Goal: Information Seeking & Learning: Learn about a topic

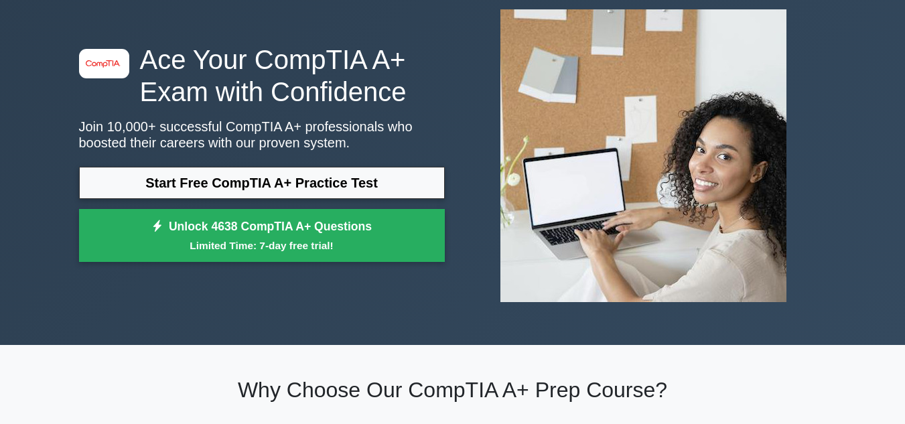
scroll to position [82, 0]
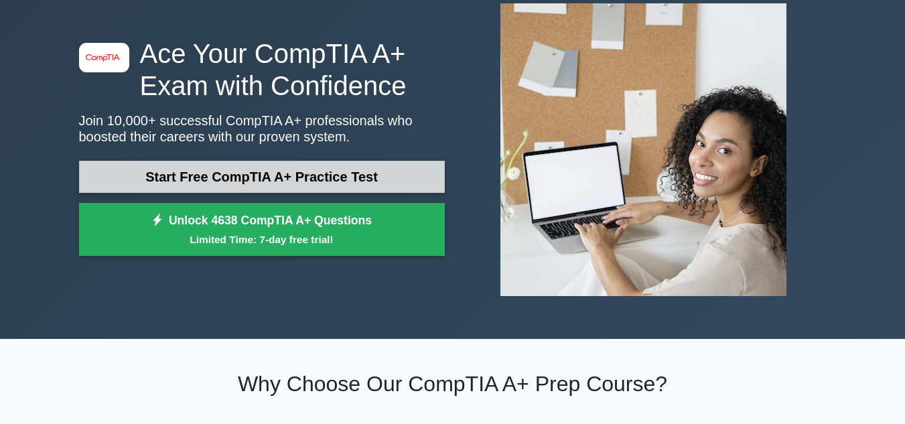
click at [211, 173] on link "Start Free CompTIA A+ Practice Test" at bounding box center [262, 177] width 366 height 32
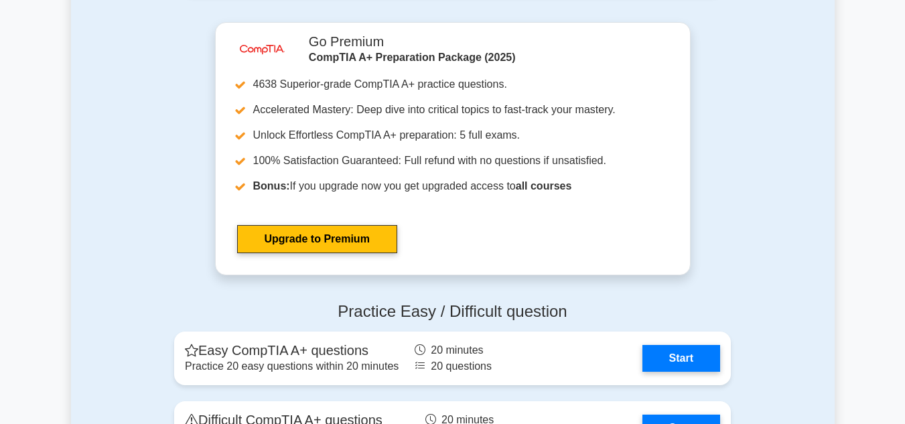
scroll to position [2504, 0]
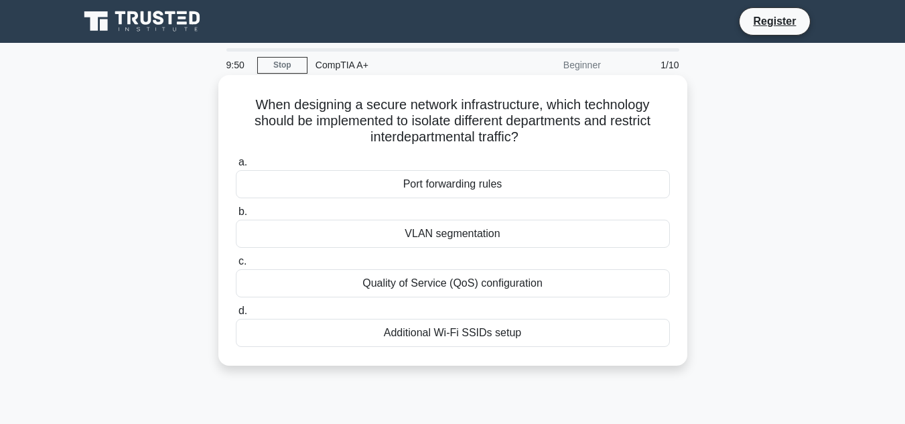
click at [315, 230] on div "VLAN segmentation" at bounding box center [453, 234] width 434 height 28
click at [236, 216] on input "b. VLAN segmentation" at bounding box center [236, 212] width 0 height 9
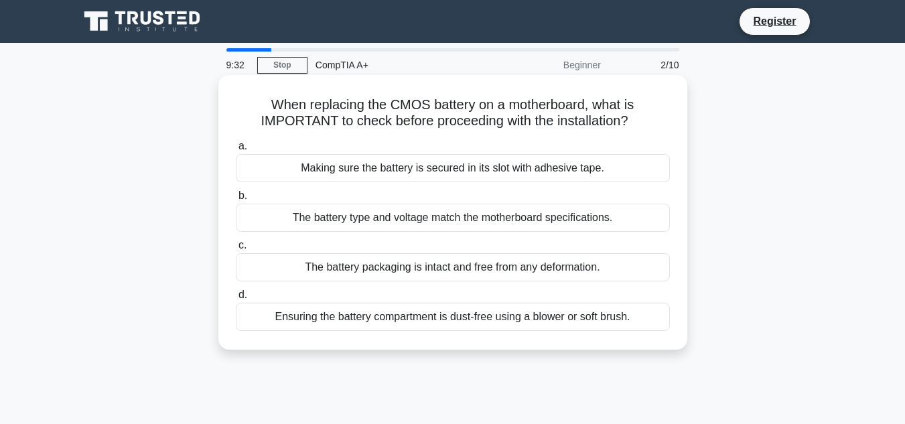
click at [289, 218] on div "The battery type and voltage match the motherboard specifications." at bounding box center [453, 218] width 434 height 28
click at [236, 200] on input "b. The battery type and voltage match the motherboard specifications." at bounding box center [236, 196] width 0 height 9
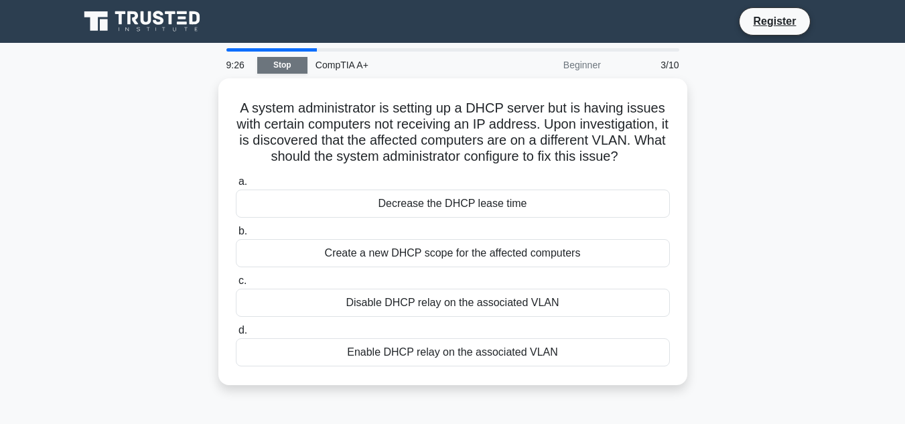
click at [299, 72] on link "Stop" at bounding box center [282, 65] width 50 height 17
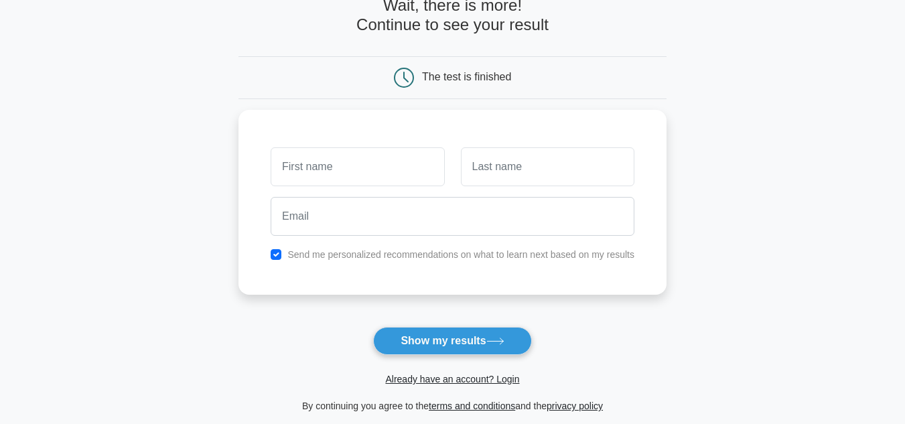
scroll to position [80, 0]
